Goal: Transaction & Acquisition: Register for event/course

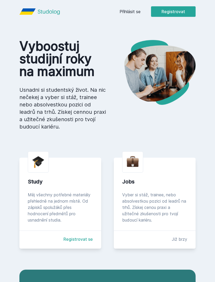
click at [179, 10] on button "Registrovat" at bounding box center [173, 11] width 45 height 11
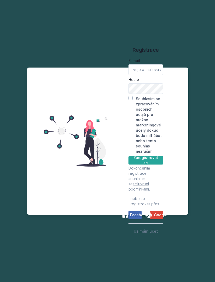
click at [122, 54] on div "Registrace E-mail Heslo Souhlasím se zpracováním osobních údajů pro možné marke…" at bounding box center [107, 141] width 215 height 282
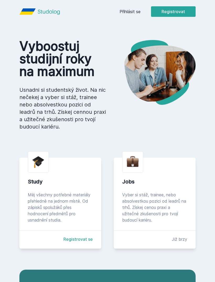
click at [128, 12] on link "Přihlásit se" at bounding box center [130, 11] width 21 height 6
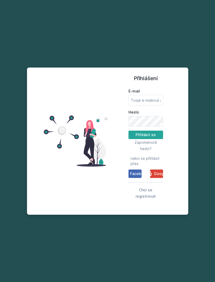
click at [136, 198] on span "Chci se registrovat" at bounding box center [146, 193] width 20 height 11
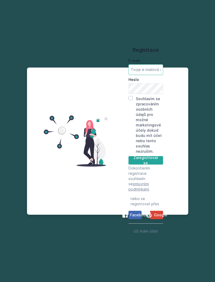
click at [135, 75] on input "E-mail" at bounding box center [146, 69] width 35 height 11
type input "[EMAIL_ADDRESS][DOMAIN_NAME]"
click at [130, 100] on input "Souhlasím se zpracováním osobních údajů pro možné marketingové účely dokud budu…" at bounding box center [131, 98] width 4 height 4
checkbox input "true"
click at [154, 164] on button "Zaregistrovat se" at bounding box center [146, 160] width 35 height 8
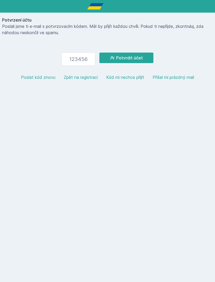
click at [73, 61] on input "number" at bounding box center [79, 59] width 34 height 13
type input "660033"
click at [131, 57] on button "Potvrdit účet" at bounding box center [127, 58] width 54 height 11
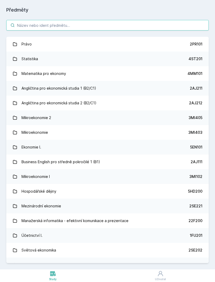
click at [130, 26] on input "search" at bounding box center [107, 25] width 203 height 11
type input "R"
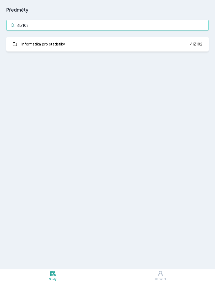
type input "4Iz102"
click at [162, 43] on link "Informatika pro statistiky 4IZ102" at bounding box center [107, 44] width 203 height 15
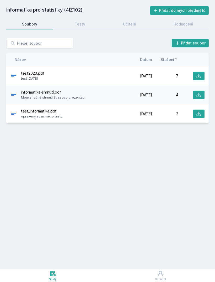
click at [190, 9] on button "Přidat do mých předmětů" at bounding box center [179, 10] width 59 height 8
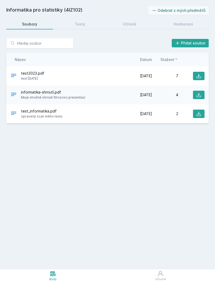
click at [54, 96] on span "Moje stručné shrnutí Strssovo prezentací" at bounding box center [53, 97] width 64 height 5
click at [43, 94] on span "informatika-shrnutí.pdf" at bounding box center [53, 92] width 64 height 5
click at [162, 94] on div "4" at bounding box center [165, 94] width 26 height 5
click at [28, 91] on span "informatika-shrnutí.pdf" at bounding box center [53, 92] width 64 height 5
click at [12, 94] on icon at bounding box center [14, 94] width 6 height 6
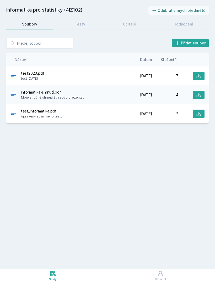
click at [199, 96] on icon at bounding box center [199, 95] width 4 height 4
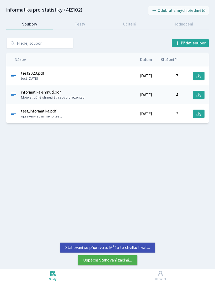
click at [49, 94] on span "informatika-shrnutí.pdf" at bounding box center [53, 92] width 64 height 5
click at [70, 97] on span "Moje stručné shrnutí Strssovo prezentací" at bounding box center [53, 97] width 64 height 5
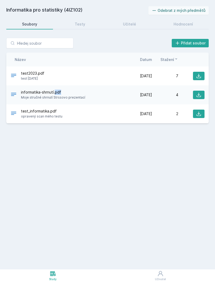
click at [122, 95] on div "informatika-shrnutí.pdf Moje stručné shrnutí Strssovo prezentací" at bounding box center [69, 95] width 116 height 11
click at [198, 95] on icon at bounding box center [199, 95] width 4 height 4
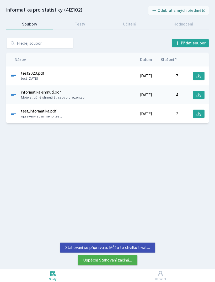
click at [158, 273] on icon at bounding box center [161, 273] width 6 height 6
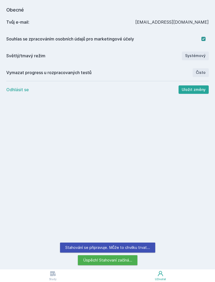
click at [61, 272] on link "Study" at bounding box center [53, 275] width 106 height 13
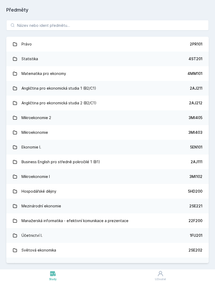
click at [168, 271] on link "Uživatel" at bounding box center [161, 275] width 110 height 13
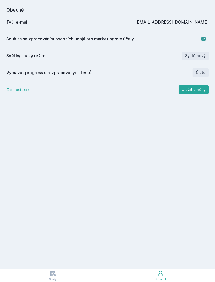
click at [51, 278] on div "Study" at bounding box center [53, 279] width 8 height 4
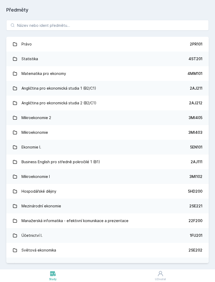
click at [54, 271] on icon at bounding box center [53, 273] width 6 height 6
click at [161, 15] on div "Právo 2PR101 Statistika 4ST201 Matematika pro ekonomy 4MM101 Angličtina pro eko…" at bounding box center [107, 142] width 215 height 256
click at [159, 24] on input "search" at bounding box center [107, 25] width 203 height 11
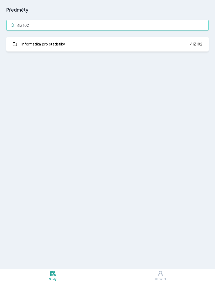
type input "4IZ102"
click at [91, 44] on link "Informatika pro statistiky 4IZ102" at bounding box center [107, 44] width 203 height 15
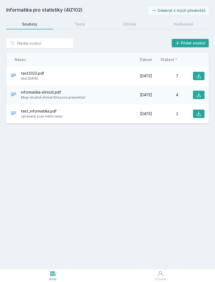
click at [201, 94] on icon at bounding box center [199, 94] width 5 height 5
